Goal: Transaction & Acquisition: Purchase product/service

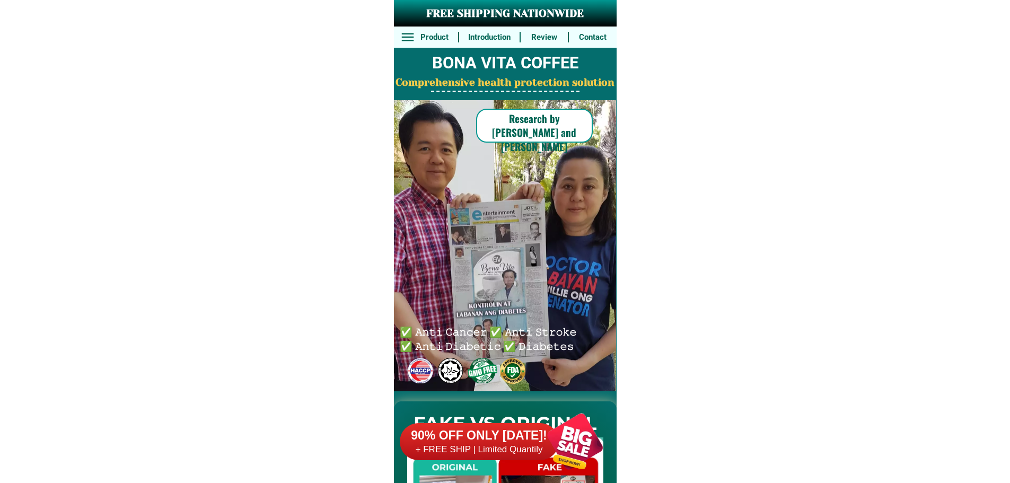
click at [586, 425] on div at bounding box center [574, 441] width 83 height 83
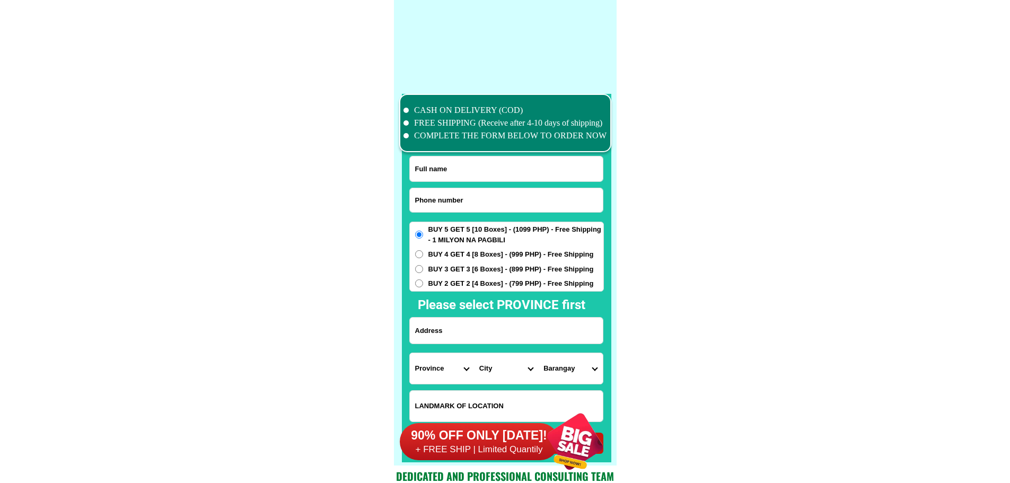
scroll to position [8242, 0]
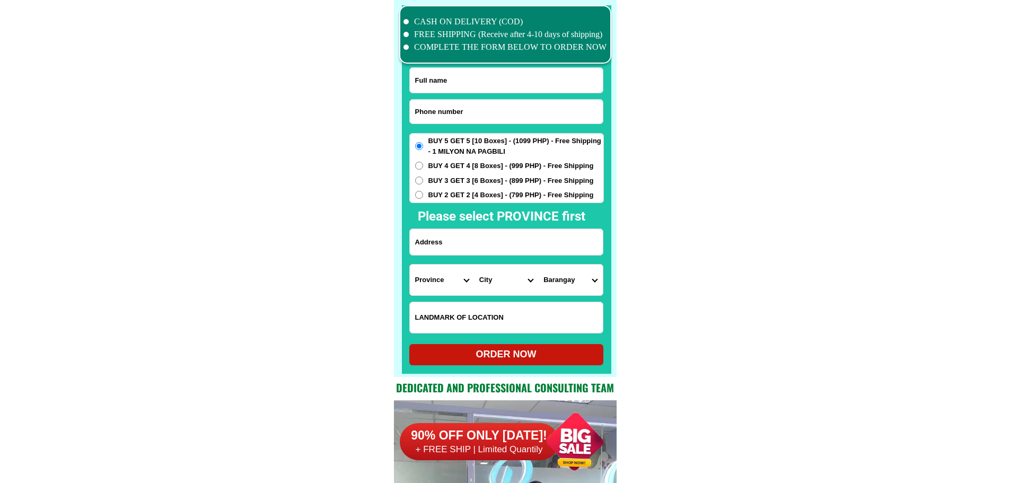
click at [513, 120] on input "Input phone_number" at bounding box center [506, 112] width 193 height 24
paste input "09552857218"
type input "09552857218"
click at [537, 81] on input "Input full_name" at bounding box center [506, 80] width 193 height 25
paste input "[PERSON_NAME]"
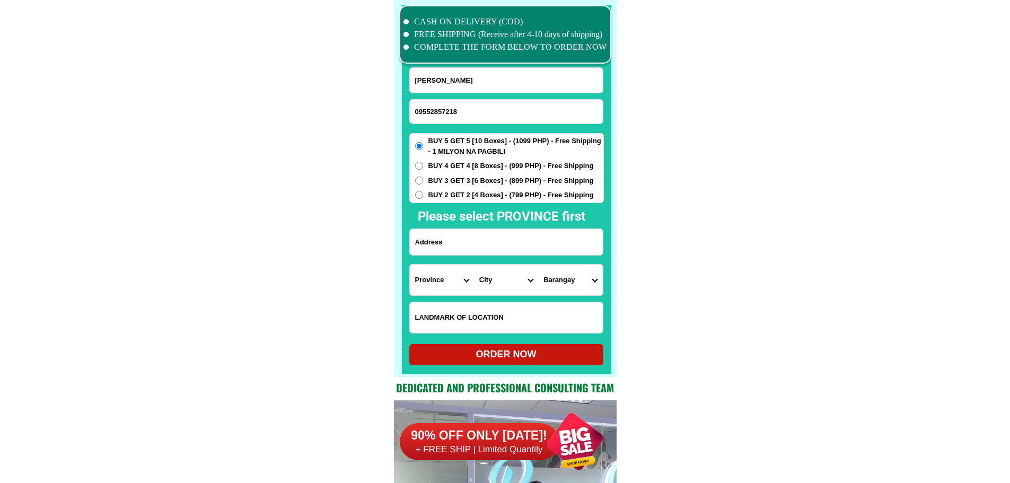
type input "[PERSON_NAME]"
click at [530, 254] on input "Input address" at bounding box center [506, 242] width 193 height 26
paste input "[STREET_ADDRESS][PERSON_NAME]"
type input "[STREET_ADDRESS][PERSON_NAME]"
click at [464, 280] on select "Province [GEOGRAPHIC_DATA] [GEOGRAPHIC_DATA][PERSON_NAME][GEOGRAPHIC_DATA][GEOG…" at bounding box center [442, 280] width 64 height 31
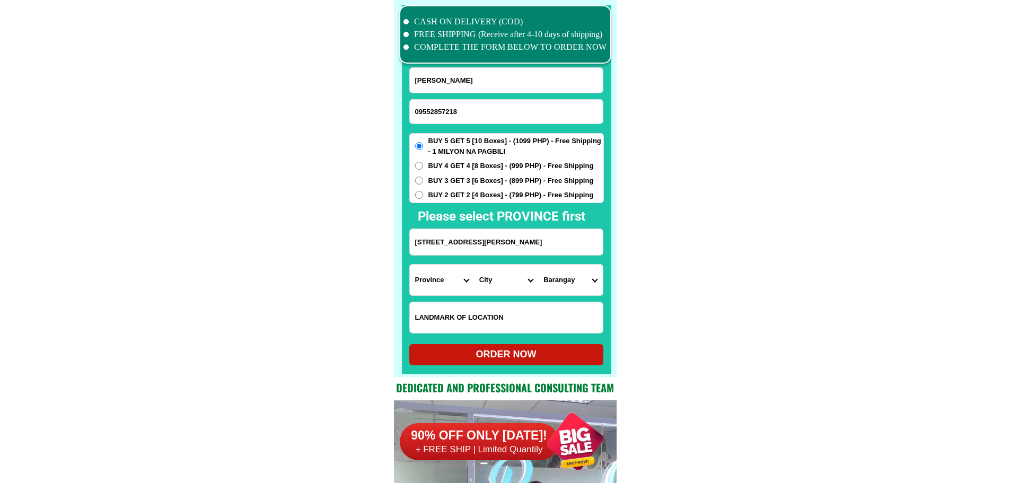
select select "63_219"
click at [410, 265] on select "Province [GEOGRAPHIC_DATA] [GEOGRAPHIC_DATA][PERSON_NAME][GEOGRAPHIC_DATA][GEOG…" at bounding box center [442, 280] width 64 height 31
click at [495, 284] on select "City [GEOGRAPHIC_DATA] [GEOGRAPHIC_DATA] [GEOGRAPHIC_DATA] [GEOGRAPHIC_DATA]-ci…" at bounding box center [506, 280] width 64 height 31
select select "63_2196219"
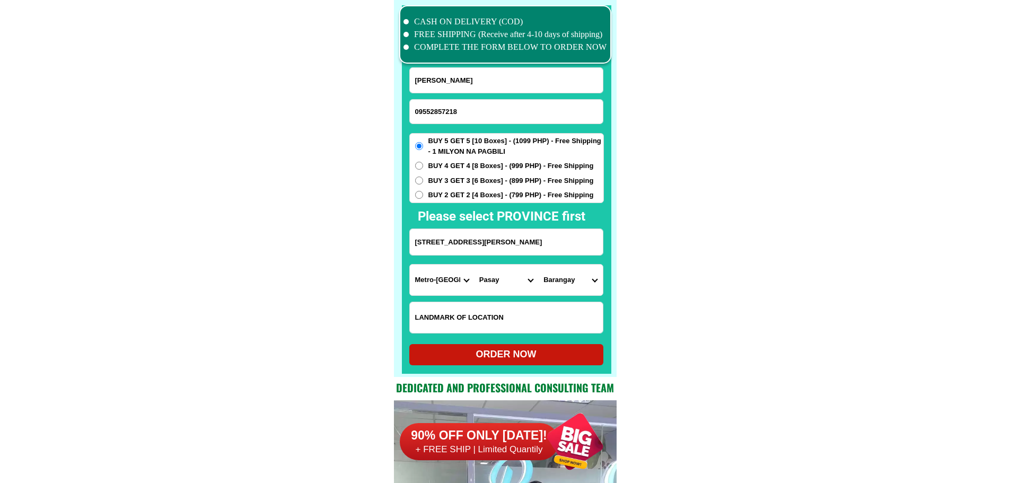
click at [570, 286] on select "[GEOGRAPHIC_DATA]" at bounding box center [570, 280] width 64 height 31
select select "63_21962194368"
click at [538, 265] on select "[GEOGRAPHIC_DATA]" at bounding box center [570, 280] width 64 height 31
click at [537, 358] on div "ORDER NOW" at bounding box center [506, 354] width 194 height 14
radio input "true"
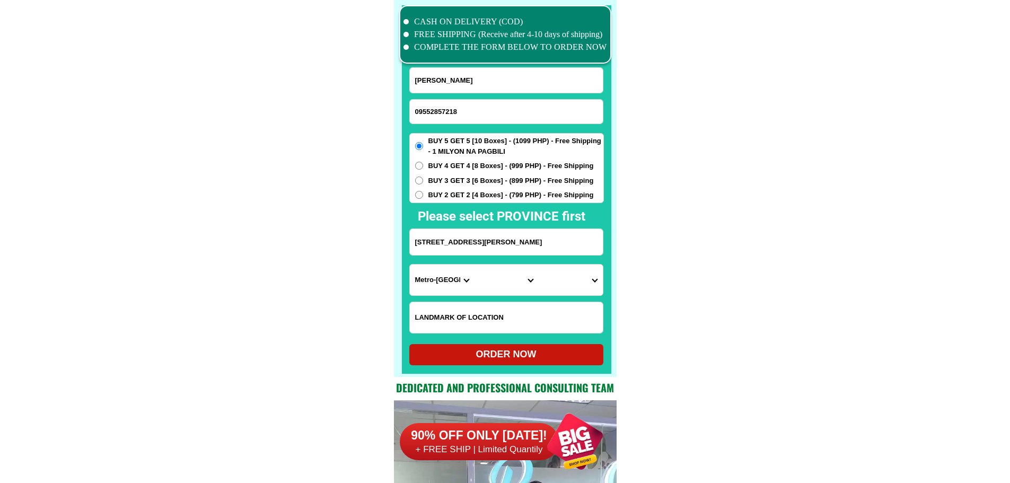
click at [509, 99] on form "[PERSON_NAME] 09552857218 ORDER NOW [STREET_ADDRESS][PERSON_NAME] [GEOGRAPHIC_D…" at bounding box center [506, 216] width 195 height 298
click at [509, 105] on input "Input phone_number" at bounding box center [506, 112] width 193 height 24
paste input "09154833612"
type input "09154833612"
click at [568, 86] on input "[PERSON_NAME]" at bounding box center [506, 80] width 193 height 25
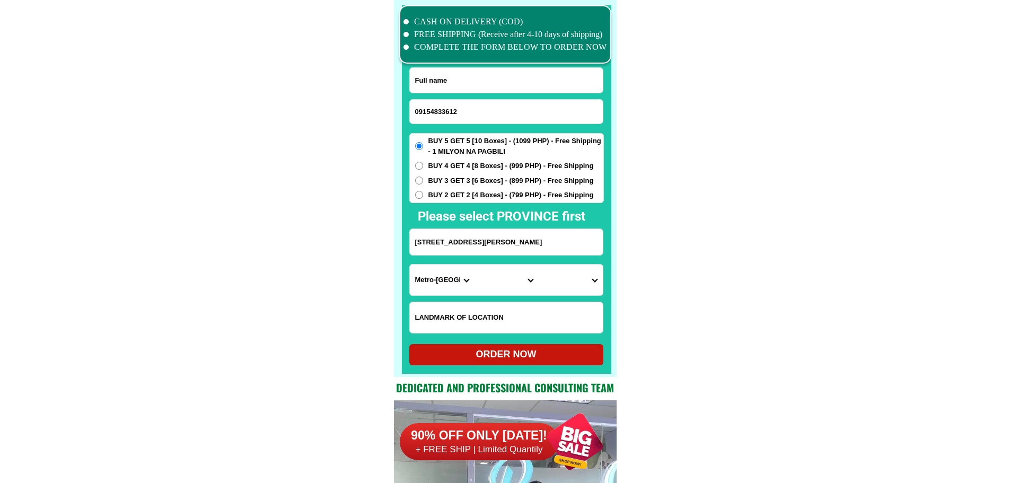
paste input "[PERSON_NAME]"
type input "[PERSON_NAME]"
click at [562, 242] on input "Input address" at bounding box center [506, 242] width 193 height 26
paste input "11th [GEOGRAPHIC_DATA][DEMOGRAPHIC_DATA], [GEOGRAPHIC_DATA], [PERSON_NAME][GEOG…"
type input "11th [GEOGRAPHIC_DATA][DEMOGRAPHIC_DATA], [GEOGRAPHIC_DATA], [PERSON_NAME][GEOG…"
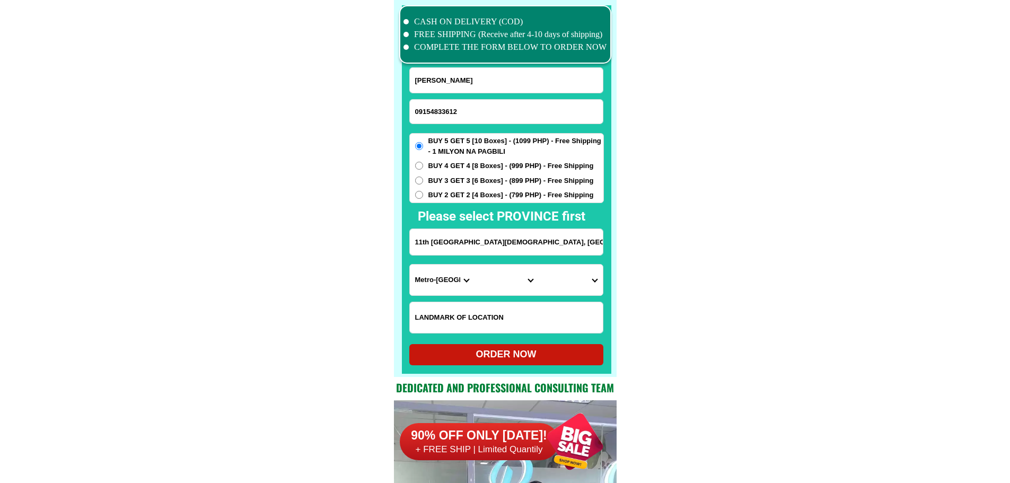
click at [565, 322] on input "Input LANDMARKOFLOCATION" at bounding box center [506, 317] width 193 height 31
paste input "Gitna with green gate"
type input "Gitna with green gate"
click at [443, 284] on select "Province [GEOGRAPHIC_DATA] [GEOGRAPHIC_DATA][PERSON_NAME][GEOGRAPHIC_DATA][GEOG…" at bounding box center [442, 280] width 64 height 31
click at [471, 199] on span "BUY 2 GET 2 [4 Boxes] - (799 PHP) - Free Shipping" at bounding box center [510, 195] width 165 height 11
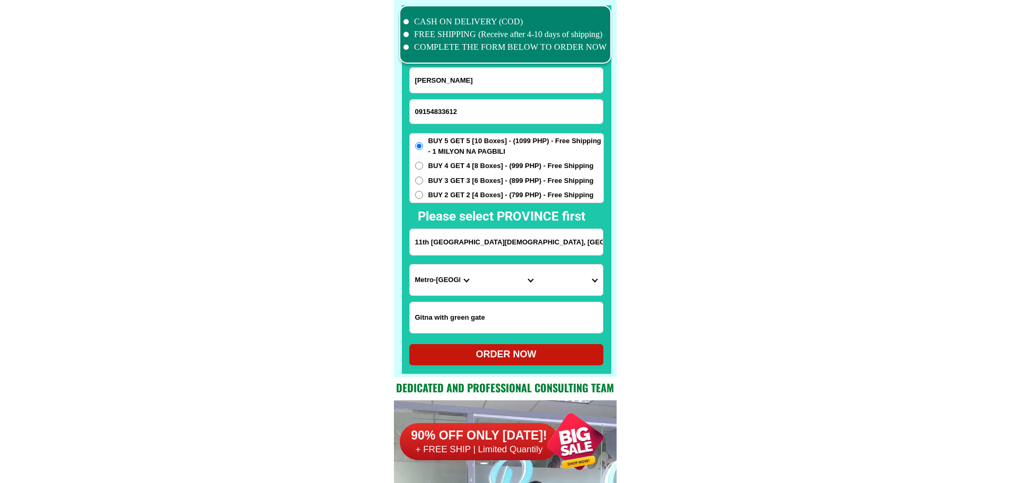
click at [423, 199] on input "BUY 2 GET 2 [4 Boxes] - (799 PHP) - Free Shipping" at bounding box center [419, 195] width 8 height 8
radio input "true"
click at [425, 279] on select "Province [GEOGRAPHIC_DATA] [GEOGRAPHIC_DATA][PERSON_NAME][GEOGRAPHIC_DATA][GEOG…" at bounding box center [442, 280] width 64 height 31
select select "63_662"
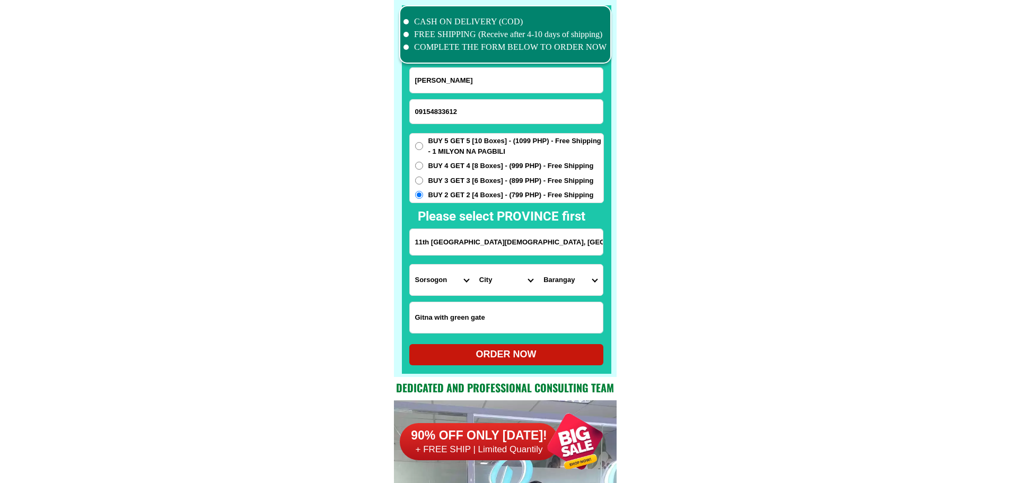
click at [498, 287] on select "City [GEOGRAPHIC_DATA] Bulan Bulusan Castilla [PERSON_NAME] [PERSON_NAME] Santa…" at bounding box center [506, 280] width 64 height 31
click at [515, 269] on select "City [GEOGRAPHIC_DATA] Bulan Bulusan Castilla [PERSON_NAME] [PERSON_NAME] Santa…" at bounding box center [506, 280] width 64 height 31
select select "63_6625098"
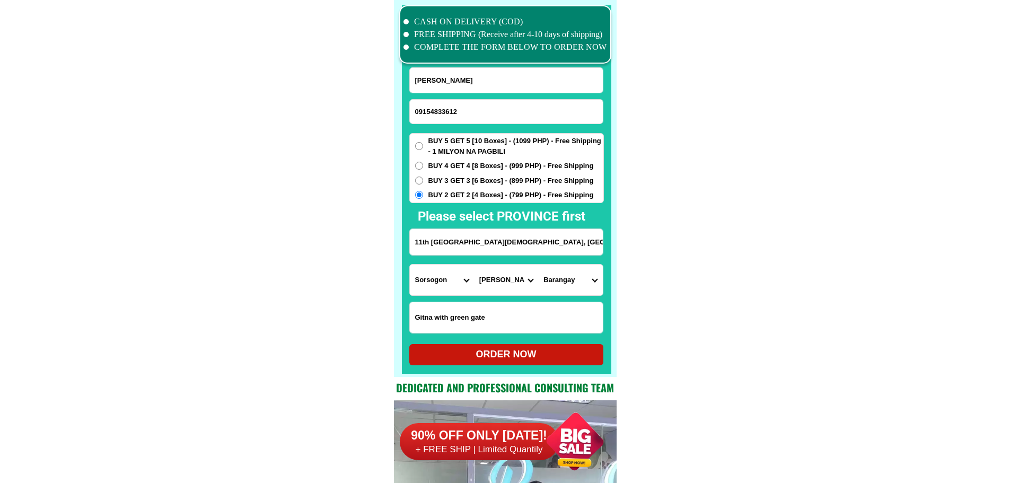
click at [568, 283] on select "Barangay [PERSON_NAME]-cogon (pob.) [GEOGRAPHIC_DATA] ([PERSON_NAME][GEOGRAPHIC…" at bounding box center [570, 280] width 64 height 31
select select "63_66250984054"
drag, startPoint x: 688, startPoint y: 305, endPoint x: 660, endPoint y: 324, distance: 34.1
click at [565, 346] on div "ORDER NOW" at bounding box center [506, 354] width 194 height 21
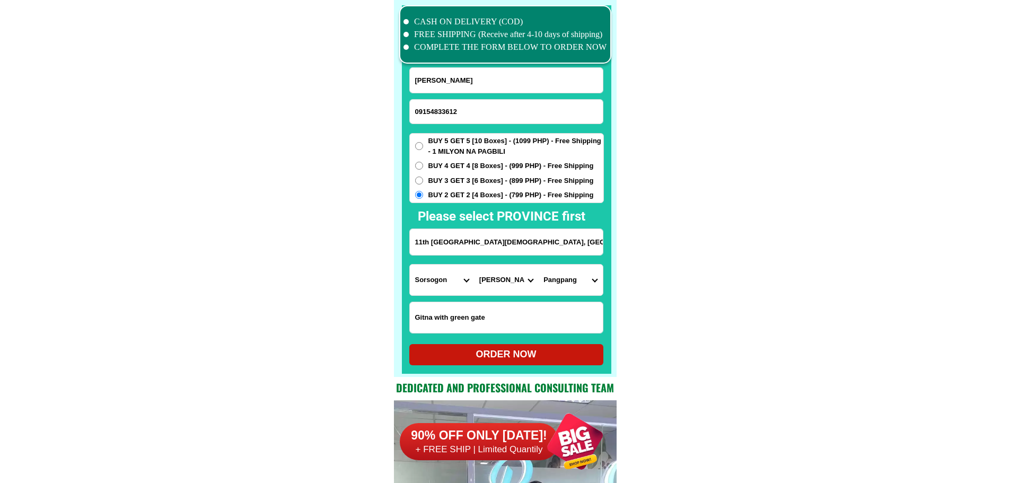
type input "Gitna with green gate"
radio input "true"
click at [470, 113] on input "09154833612" at bounding box center [506, 112] width 193 height 24
paste input "0952708716"
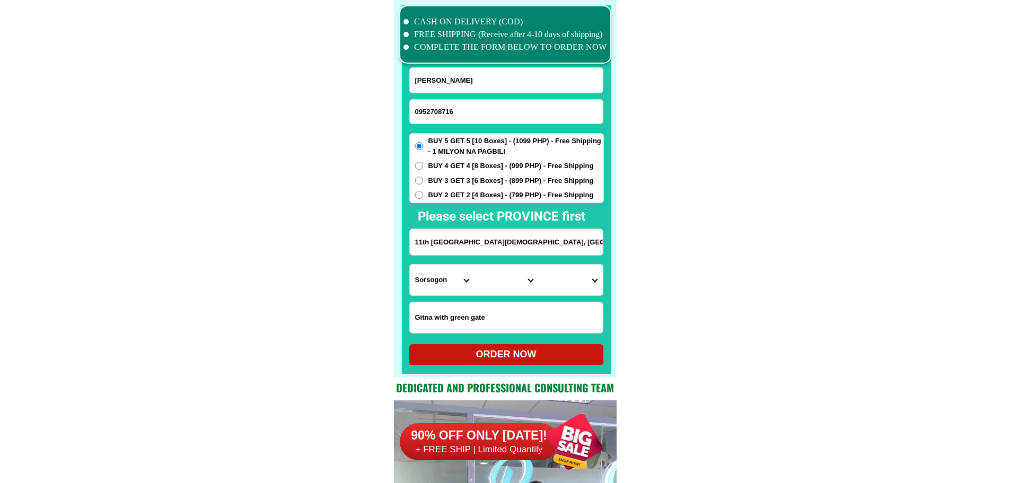
type input "0952708716"
paste input "[PERSON_NAME][MEDICAL_DATA]"
drag, startPoint x: 545, startPoint y: 78, endPoint x: 565, endPoint y: 90, distance: 23.5
click at [545, 78] on input "Input full_name" at bounding box center [506, 80] width 193 height 25
type input "[PERSON_NAME][MEDICAL_DATA]"
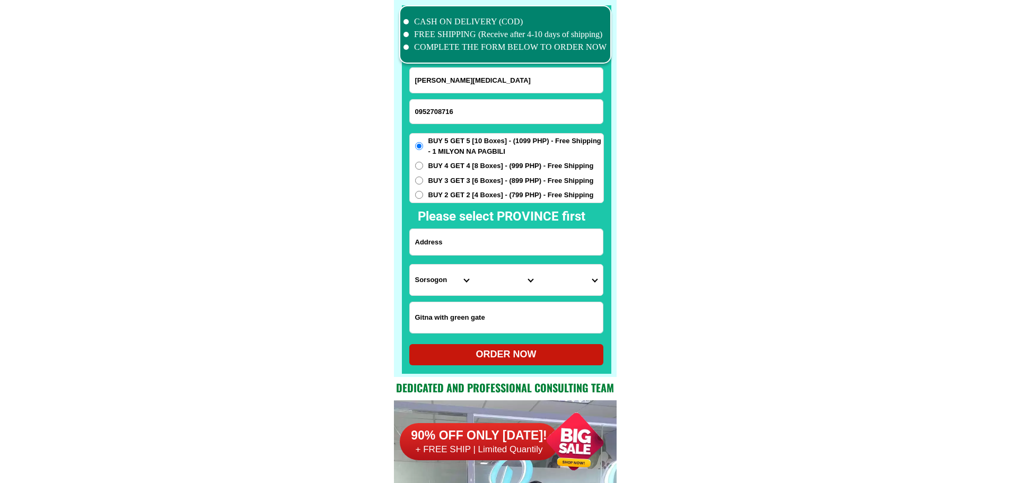
click at [550, 240] on input "Input address" at bounding box center [506, 242] width 193 height 26
paste input "Upper tingub [GEOGRAPHIC_DATA]"
type input "Upper tingub [GEOGRAPHIC_DATA]"
drag, startPoint x: 495, startPoint y: 329, endPoint x: 511, endPoint y: 324, distance: 16.8
click at [495, 329] on input "Input LANDMARKOFLOCATION" at bounding box center [506, 317] width 193 height 31
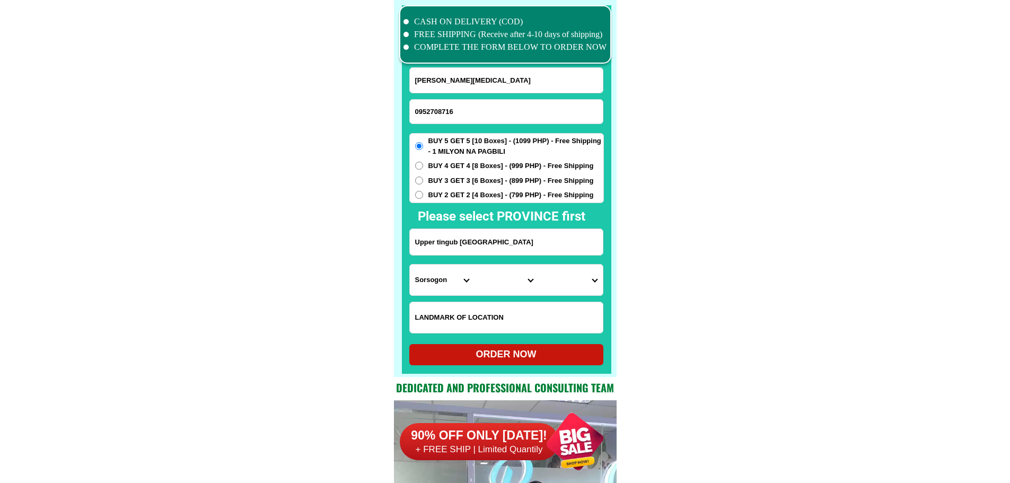
paste input "Beside prifoods tcuphai""
type input "Beside prifoods tcuphai""
click at [452, 292] on select "Province [GEOGRAPHIC_DATA] [GEOGRAPHIC_DATA][PERSON_NAME][GEOGRAPHIC_DATA][GEOG…" at bounding box center [442, 280] width 64 height 31
select select "63_8"
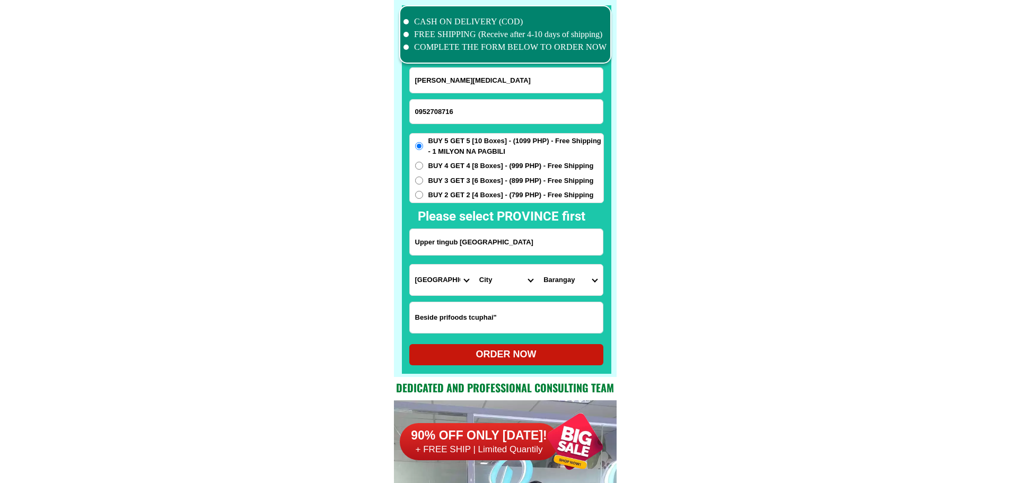
click at [495, 277] on select "City Alcoy [GEOGRAPHIC_DATA][PERSON_NAME][GEOGRAPHIC_DATA][GEOGRAPHIC_DATA] [GE…" at bounding box center [506, 280] width 64 height 31
select select "63_83413"
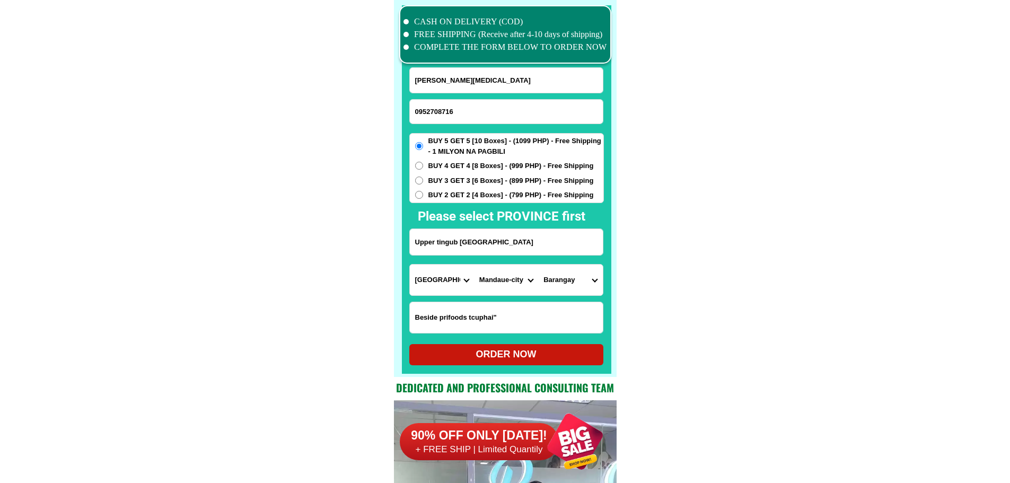
click at [544, 283] on select "Barangay Alang-alang Bakilid Banilad Basak Cabancalan Cambaro Canduman [PERSON_…" at bounding box center [570, 280] width 64 height 31
select select "63_83413561"
drag, startPoint x: 677, startPoint y: 294, endPoint x: 672, endPoint y: 299, distance: 6.4
click at [470, 353] on div "ORDER NOW" at bounding box center [506, 354] width 194 height 14
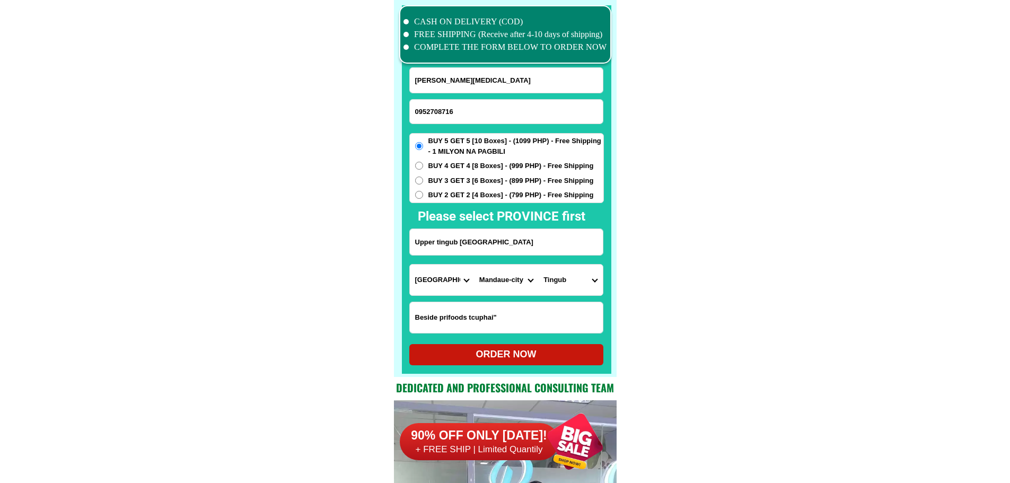
radio input "true"
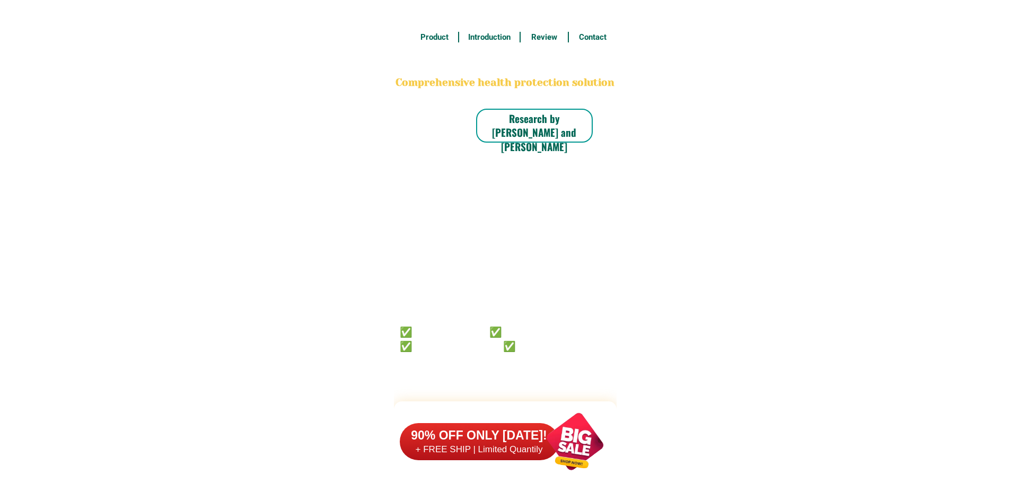
select select "63_598"
